Goal: Task Accomplishment & Management: Complete application form

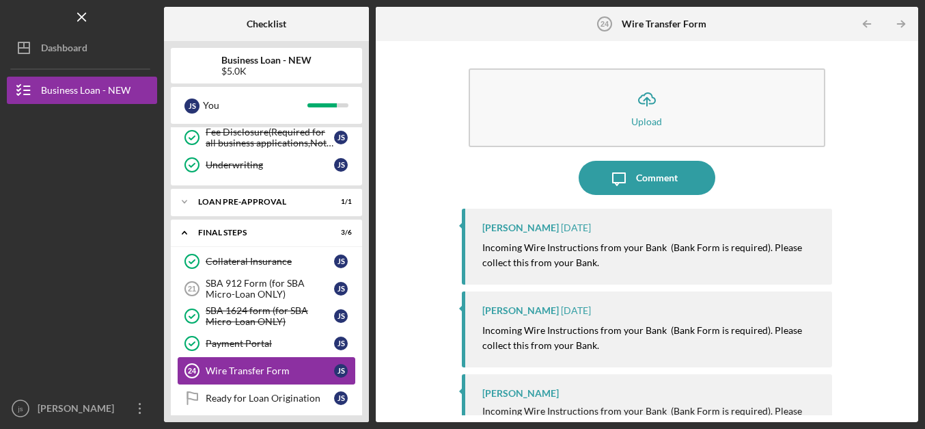
scroll to position [479, 0]
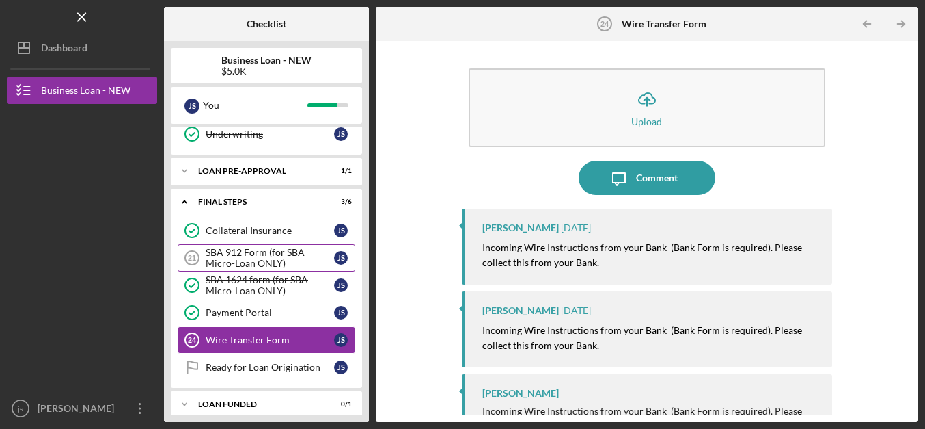
click at [267, 247] on div "SBA 912 Form (for SBA Micro-Loan ONLY)" at bounding box center [270, 258] width 128 height 22
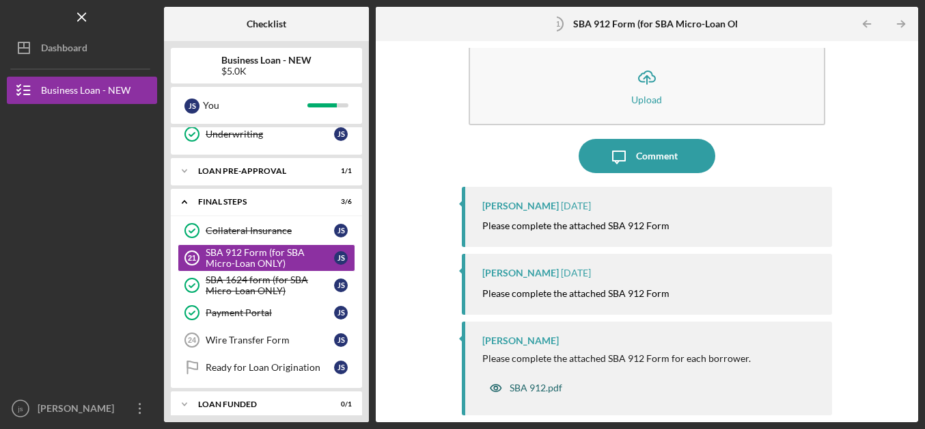
click at [517, 387] on div "SBA 912.pdf" at bounding box center [536, 387] width 53 height 11
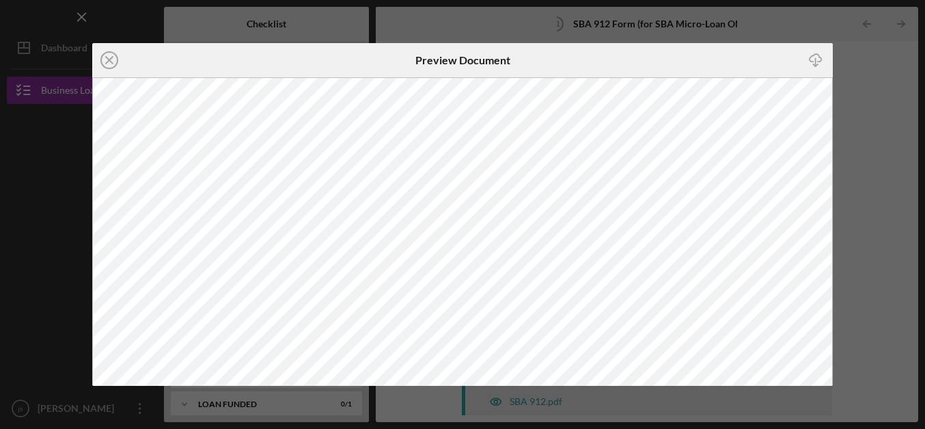
click at [815, 60] on line "button" at bounding box center [815, 62] width 0 height 8
click at [884, 174] on div "Icon/Close Preview Document Icon/Download" at bounding box center [462, 214] width 925 height 429
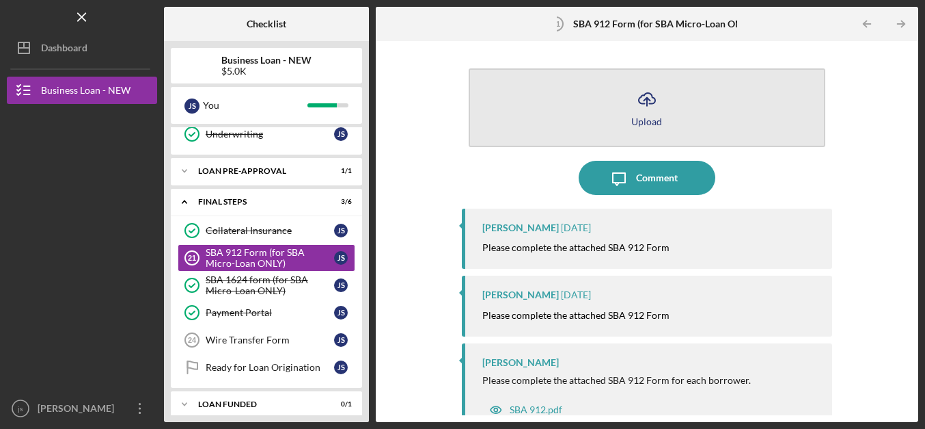
click at [632, 109] on icon "Icon/Upload" at bounding box center [647, 99] width 34 height 34
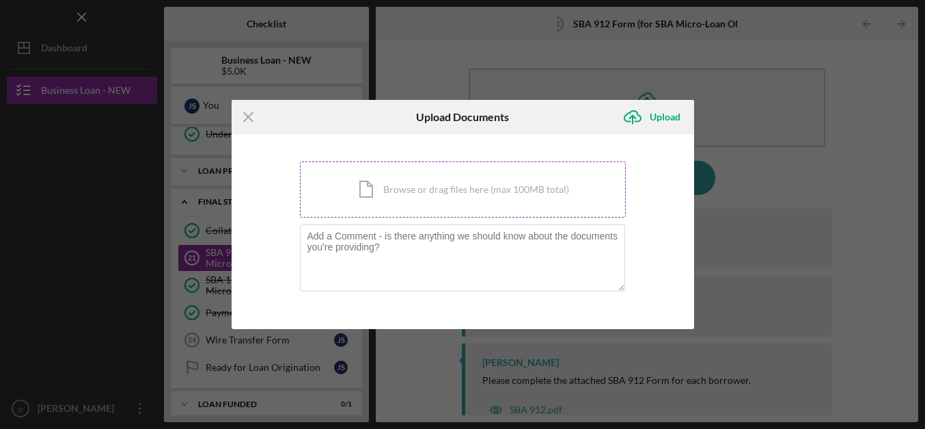
click at [464, 199] on div "Icon/Document Browse or drag files here (max 100MB total) Tap to choose files o…" at bounding box center [463, 189] width 326 height 56
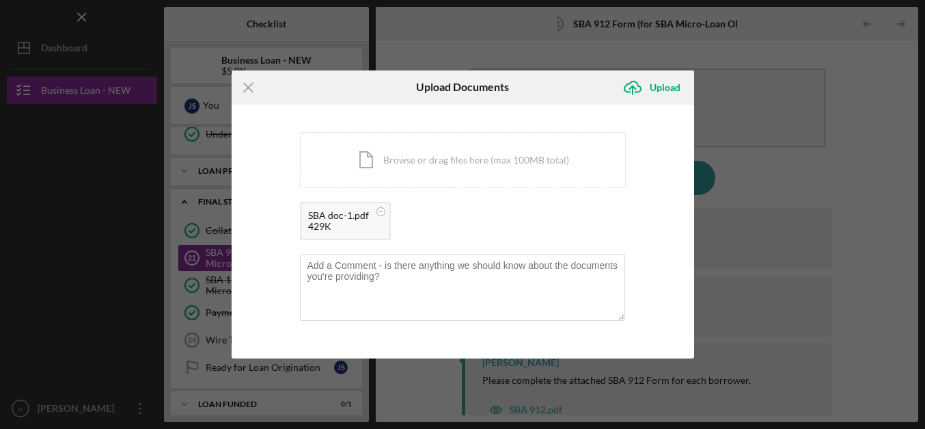
click at [636, 217] on div "You're uploading documents related to SBA 912 Form (for SBA Micro-Loan ONLY) . …" at bounding box center [463, 232] width 463 height 254
click at [653, 87] on div "Upload" at bounding box center [665, 87] width 31 height 27
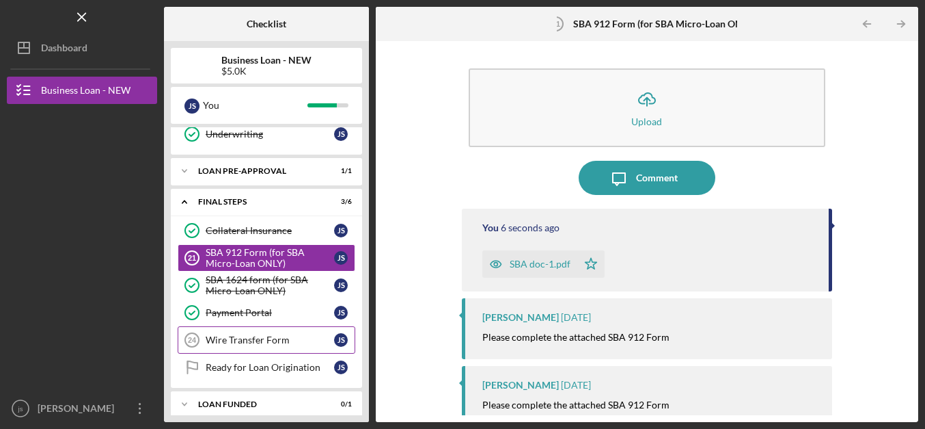
click at [269, 336] on div "Wire Transfer Form" at bounding box center [270, 339] width 128 height 11
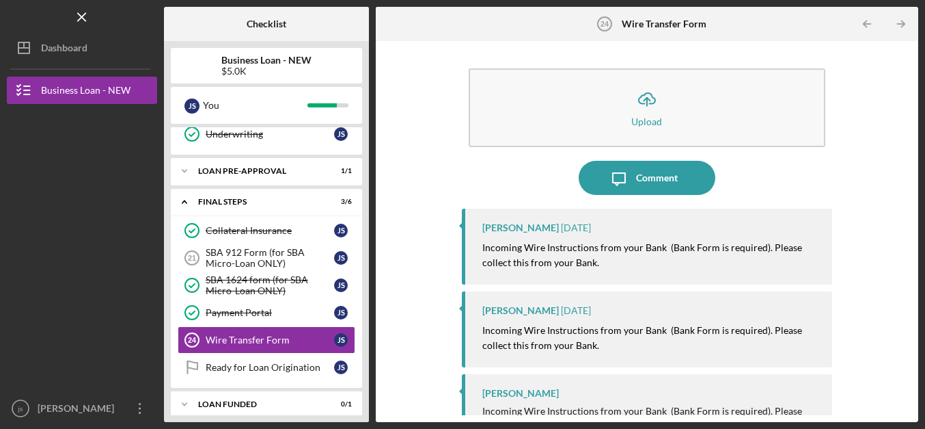
click at [831, 203] on div "Icon/Upload Upload Icon/Message Comment [PERSON_NAME] [DATE] Incoming Wire Inst…" at bounding box center [647, 231] width 529 height 367
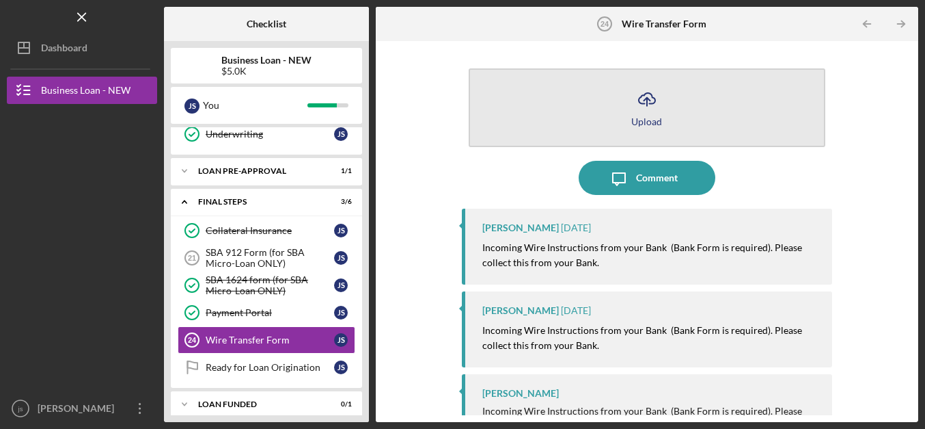
click at [637, 107] on icon "Icon/Upload" at bounding box center [647, 99] width 34 height 34
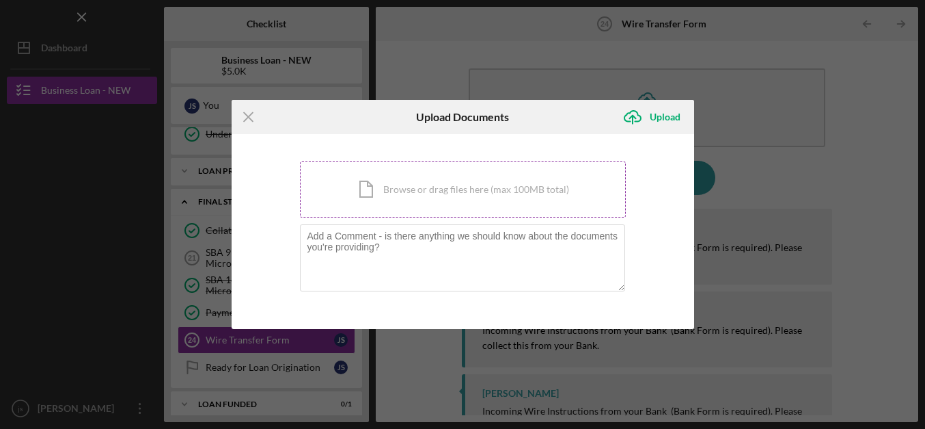
click at [388, 200] on div "Icon/Document Browse or drag files here (max 100MB total) Tap to choose files o…" at bounding box center [463, 189] width 326 height 56
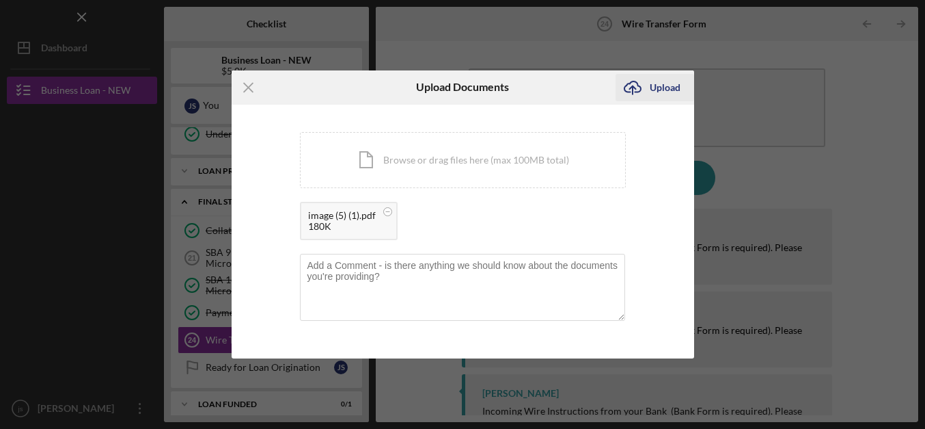
click at [666, 82] on div "Upload" at bounding box center [665, 87] width 31 height 27
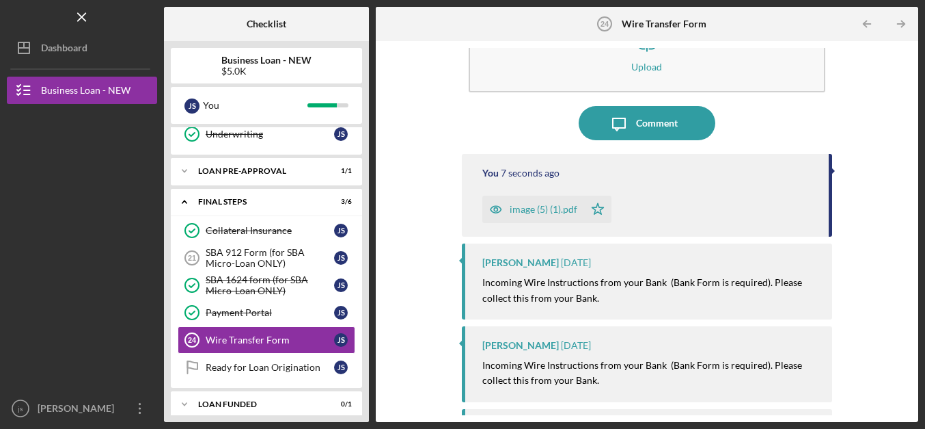
scroll to position [119, 0]
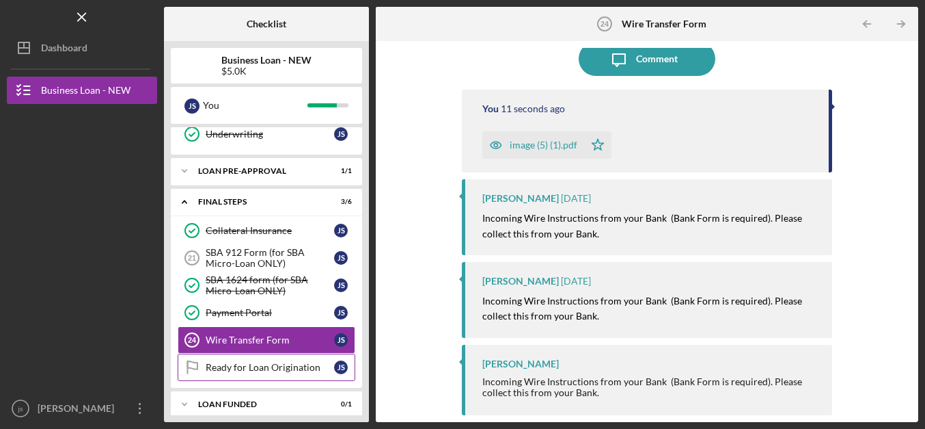
click at [238, 362] on div "Ready for Loan Origination" at bounding box center [270, 367] width 128 height 11
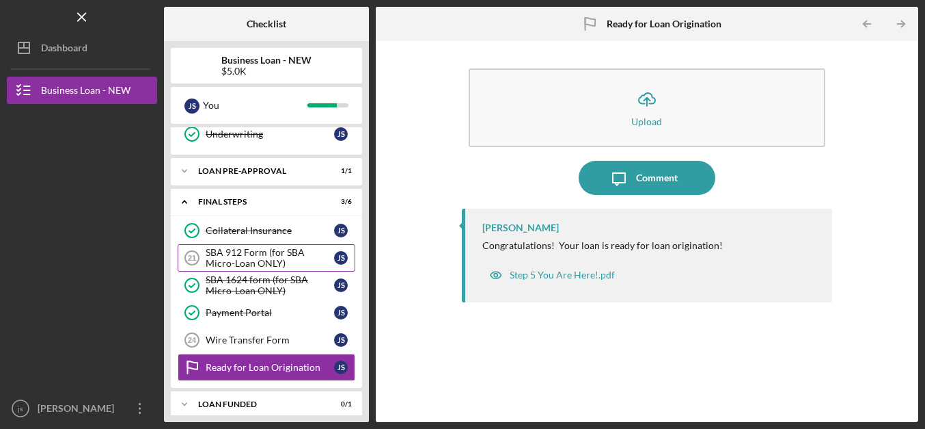
click at [273, 252] on div "SBA 912 Form (for SBA Micro-Loan ONLY)" at bounding box center [270, 258] width 128 height 22
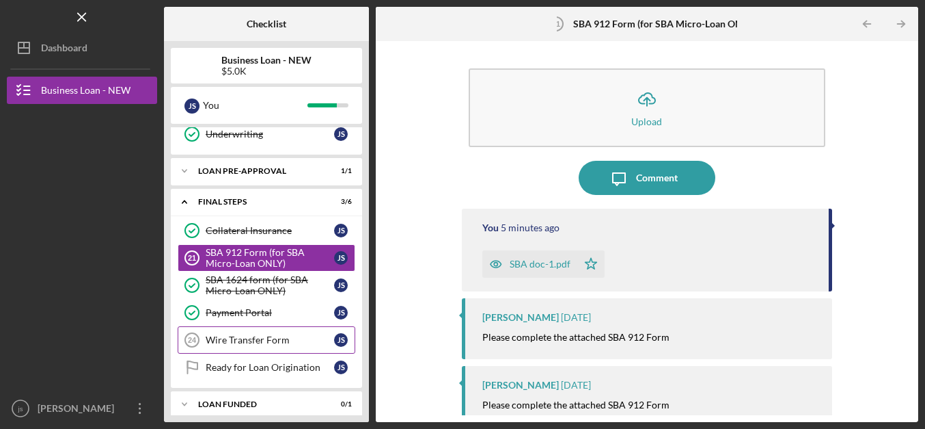
click at [253, 338] on link "Wire Transfer Form 24 Wire Transfer Form j s" at bounding box center [267, 339] width 178 height 27
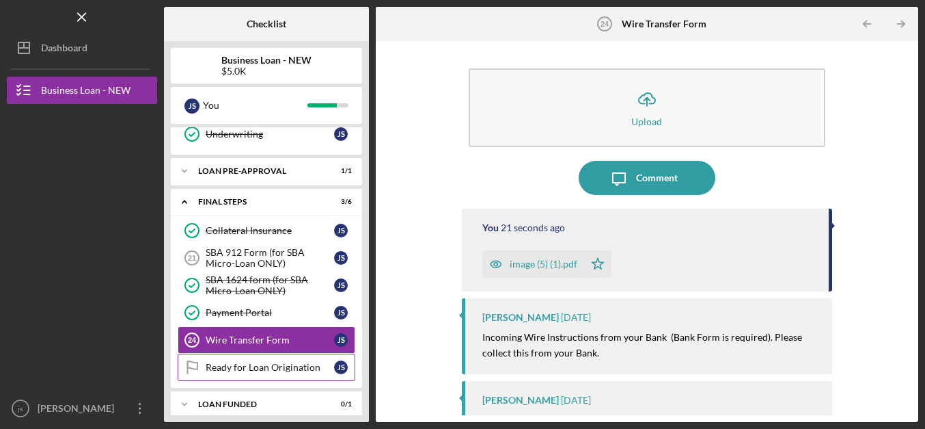
click at [258, 362] on div "Ready for Loan Origination" at bounding box center [270, 367] width 128 height 11
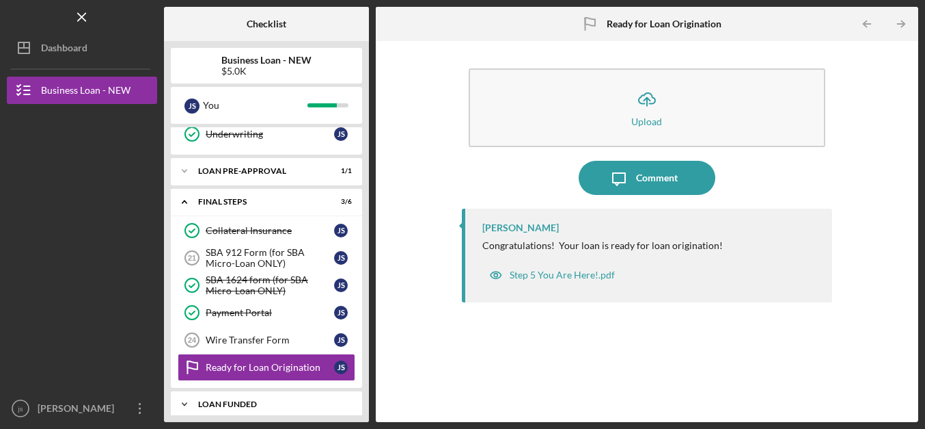
click at [264, 400] on div "Icon/Expander LOAN FUNDED 0 / 1" at bounding box center [266, 403] width 191 height 27
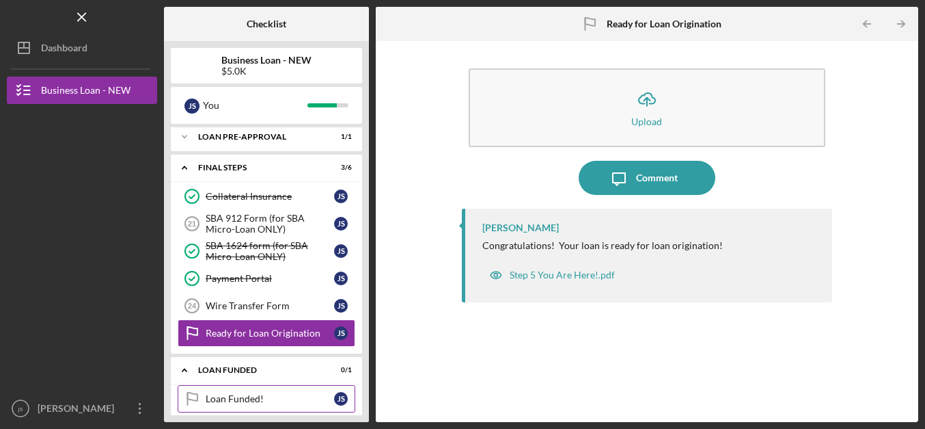
click at [261, 393] on div "Loan Funded!" at bounding box center [270, 398] width 128 height 11
